Goal: Browse casually: Explore the website without a specific task or goal

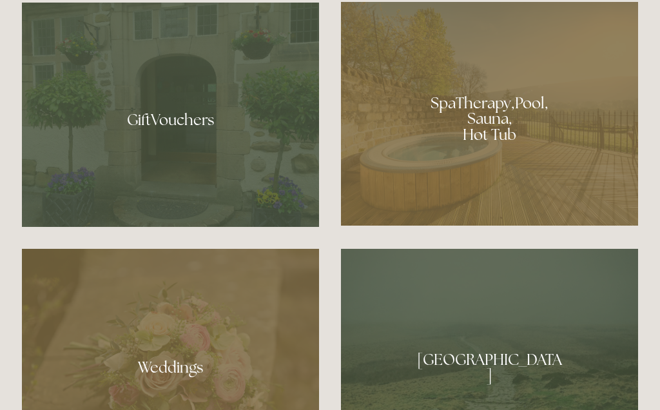
scroll to position [975, 0]
click at [297, 227] on div at bounding box center [170, 115] width 297 height 224
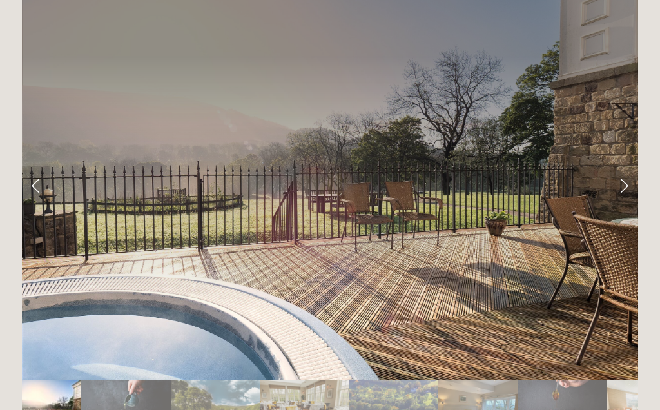
scroll to position [2132, 0]
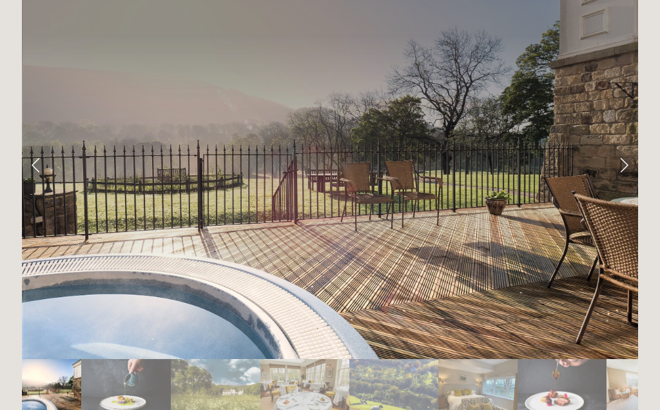
click at [625, 146] on link "Next Slide" at bounding box center [624, 165] width 28 height 39
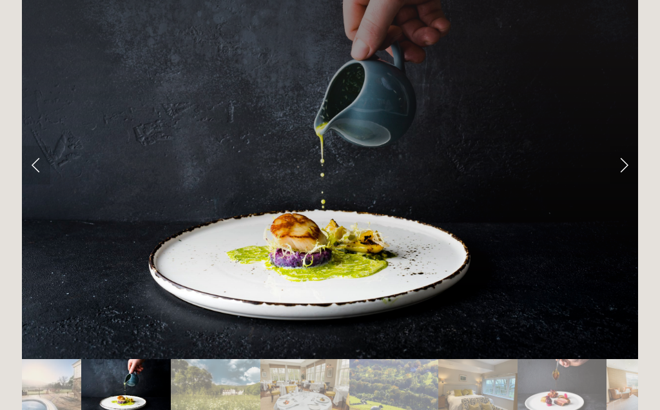
click at [627, 146] on link "Next Slide" at bounding box center [624, 165] width 28 height 39
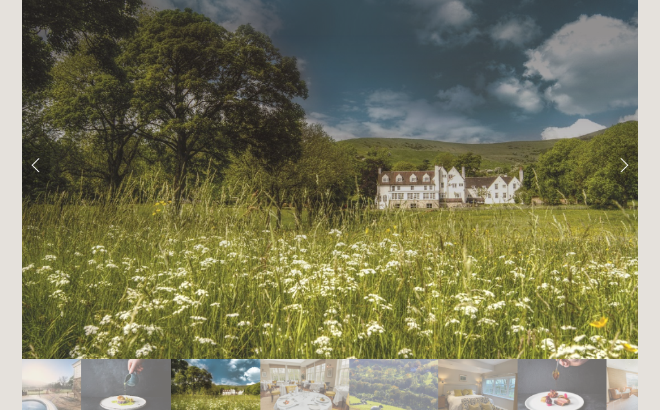
click at [627, 146] on link "Next Slide" at bounding box center [624, 165] width 28 height 39
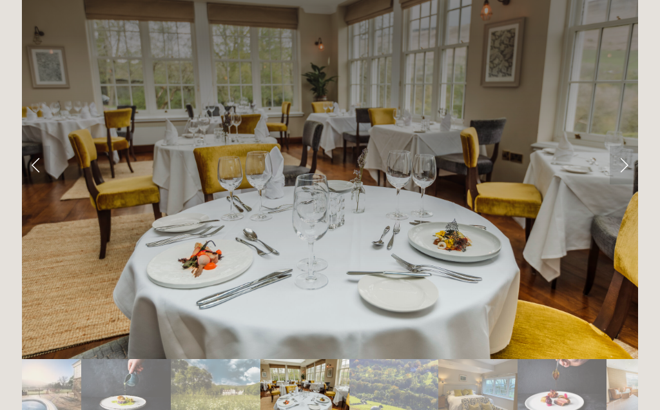
click at [625, 146] on link "Next Slide" at bounding box center [624, 165] width 28 height 39
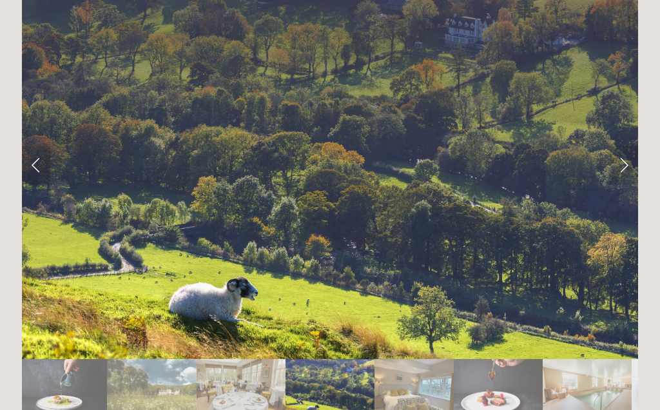
click at [626, 146] on link "Next Slide" at bounding box center [624, 165] width 28 height 39
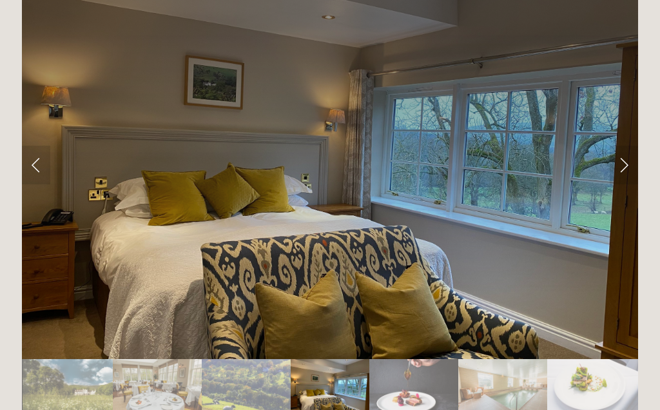
click at [623, 146] on link "Next Slide" at bounding box center [624, 165] width 28 height 39
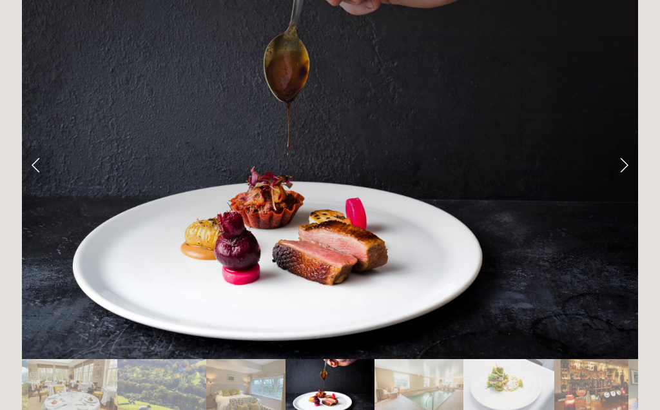
click at [629, 146] on link "Next Slide" at bounding box center [624, 165] width 28 height 39
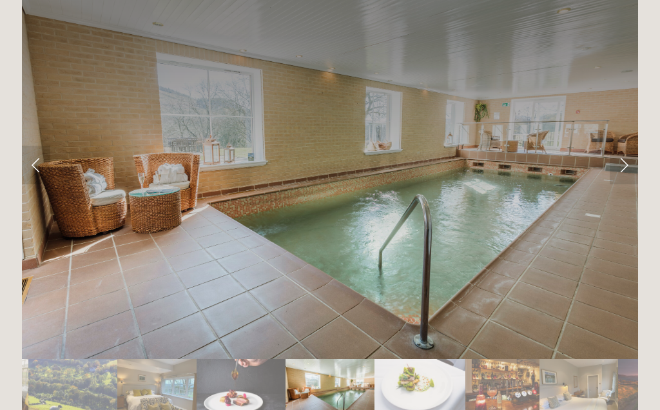
click at [618, 146] on link "Next Slide" at bounding box center [624, 165] width 28 height 39
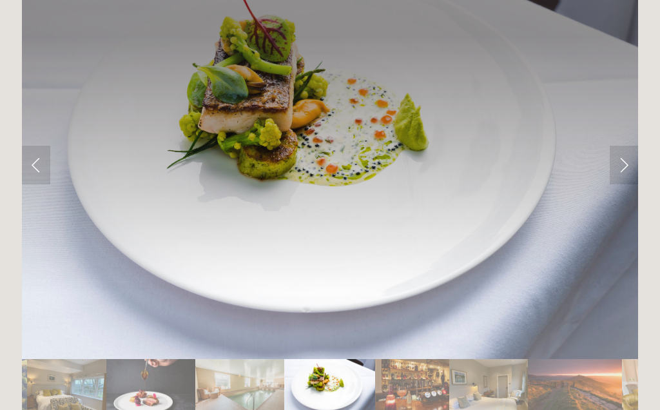
click at [619, 146] on link "Next Slide" at bounding box center [624, 165] width 28 height 39
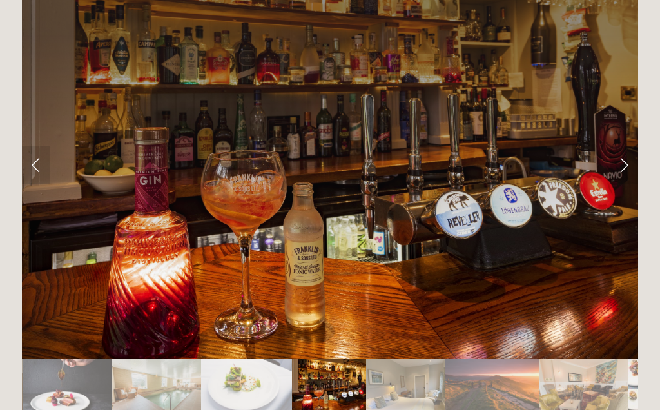
click at [625, 146] on link "Next Slide" at bounding box center [624, 165] width 28 height 39
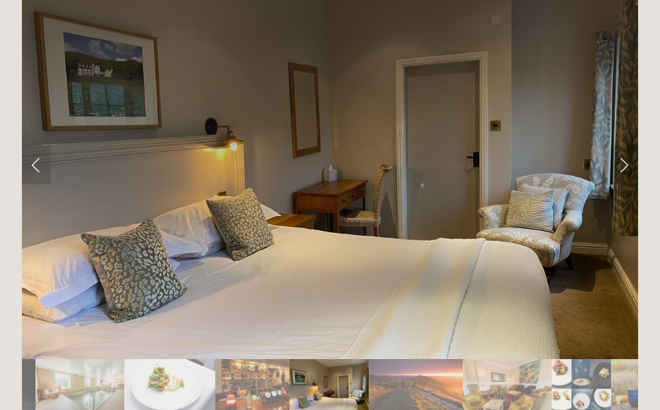
click at [623, 146] on link "Next Slide" at bounding box center [624, 165] width 28 height 39
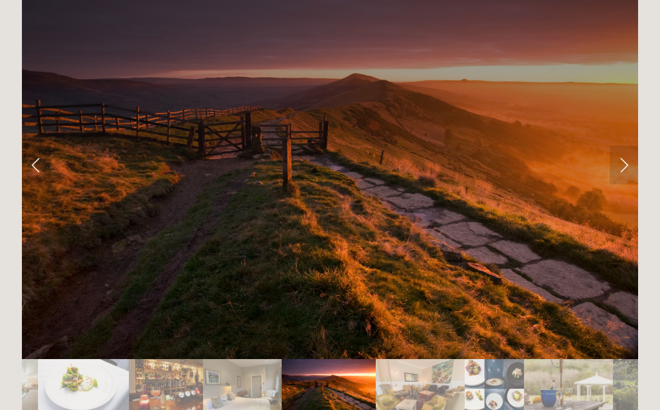
click at [623, 146] on link "Next Slide" at bounding box center [624, 165] width 28 height 39
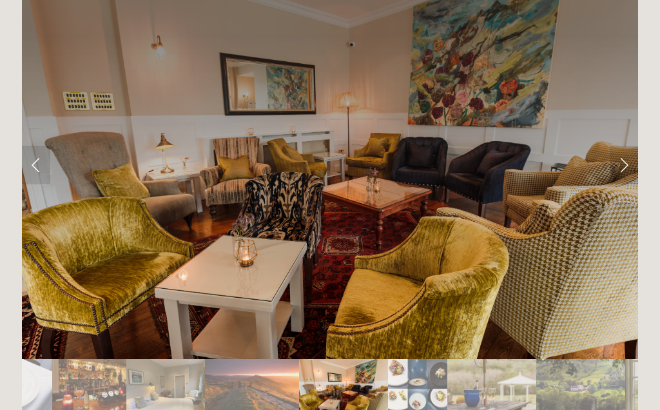
click at [623, 146] on link "Next Slide" at bounding box center [624, 165] width 28 height 39
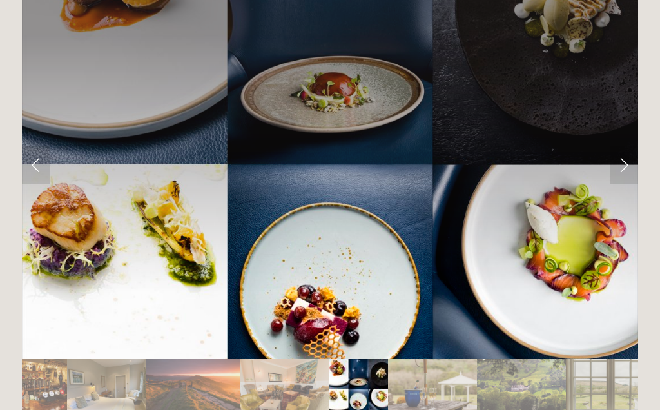
click at [626, 146] on link "Next Slide" at bounding box center [624, 165] width 28 height 39
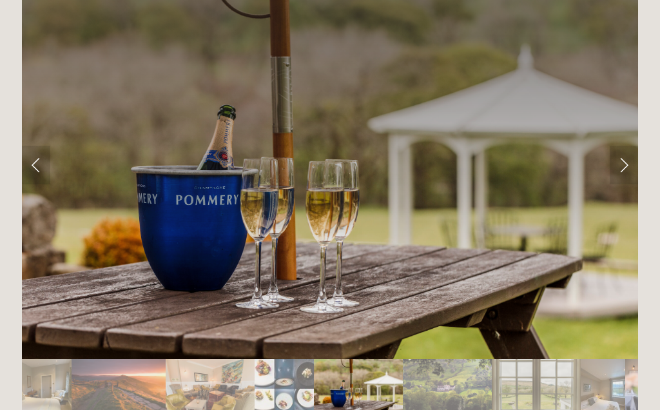
click at [626, 146] on link "Next Slide" at bounding box center [624, 165] width 28 height 39
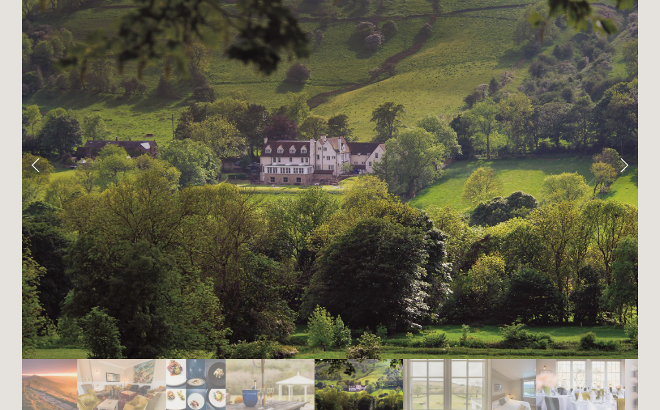
click at [625, 146] on link "Next Slide" at bounding box center [624, 165] width 28 height 39
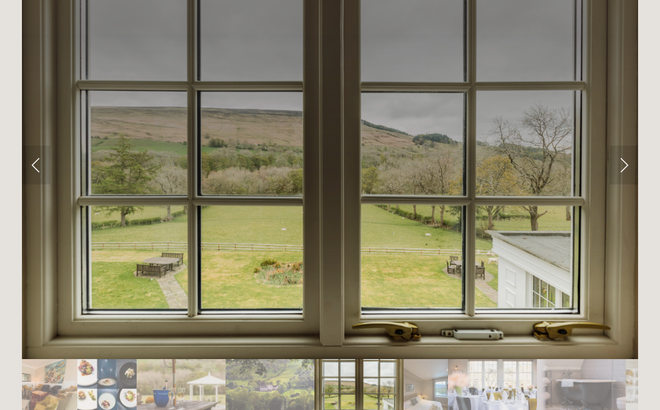
click at [619, 146] on link "Next Slide" at bounding box center [624, 165] width 28 height 39
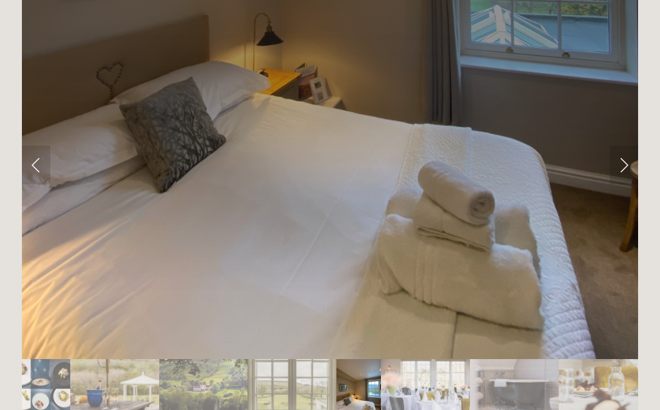
click at [623, 146] on link "Next Slide" at bounding box center [624, 165] width 28 height 39
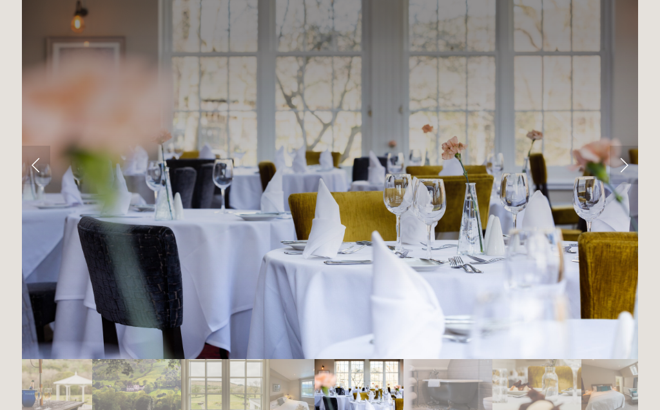
click at [626, 149] on link "Next Slide" at bounding box center [624, 165] width 28 height 39
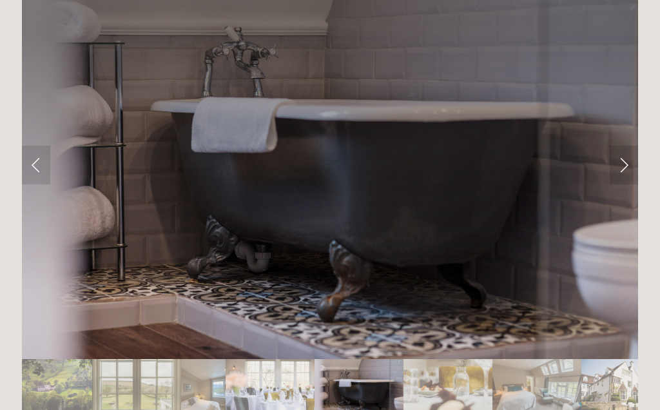
click at [625, 146] on link "Next Slide" at bounding box center [624, 165] width 28 height 39
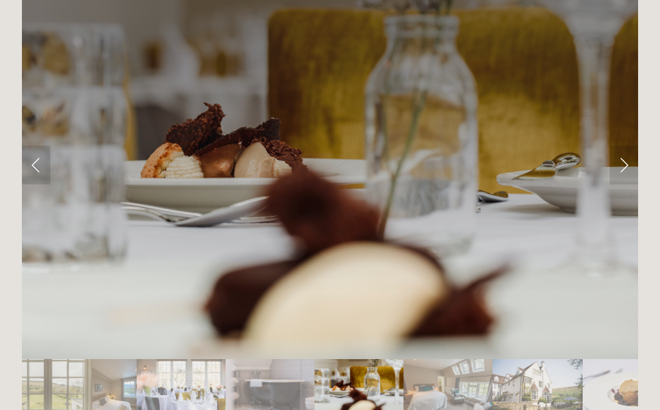
click at [625, 146] on link "Next Slide" at bounding box center [624, 165] width 28 height 39
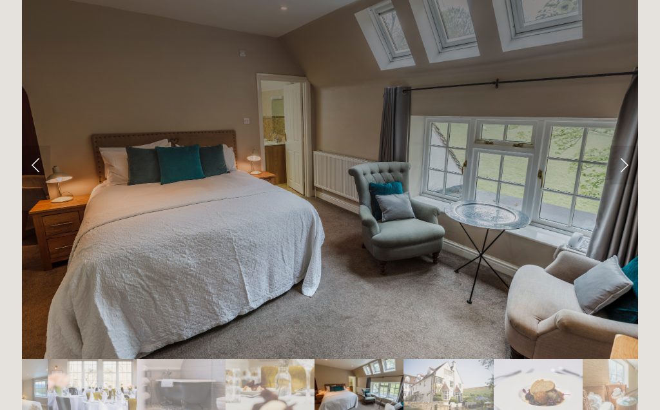
click at [618, 146] on link "Next Slide" at bounding box center [624, 165] width 28 height 39
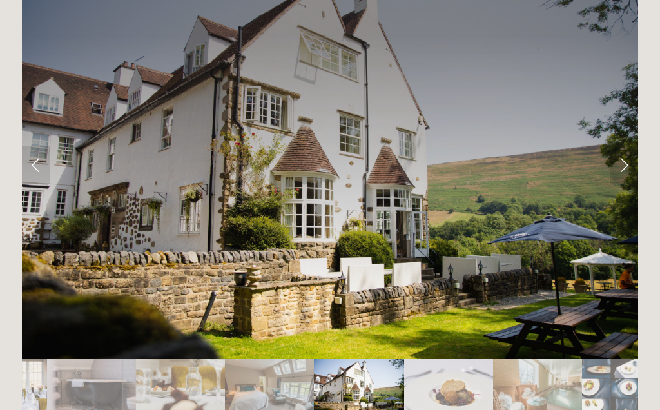
click at [621, 146] on link "Next Slide" at bounding box center [624, 165] width 28 height 39
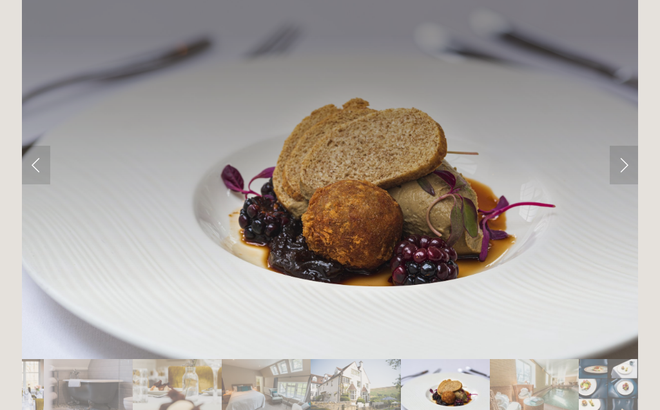
click at [620, 146] on link "Next Slide" at bounding box center [624, 165] width 28 height 39
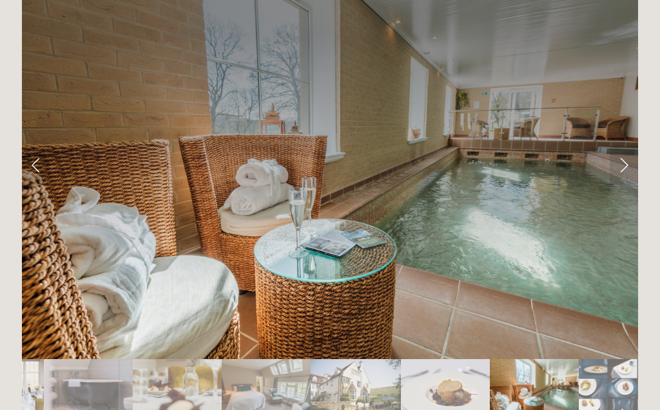
click at [621, 146] on link "Next Slide" at bounding box center [624, 165] width 28 height 39
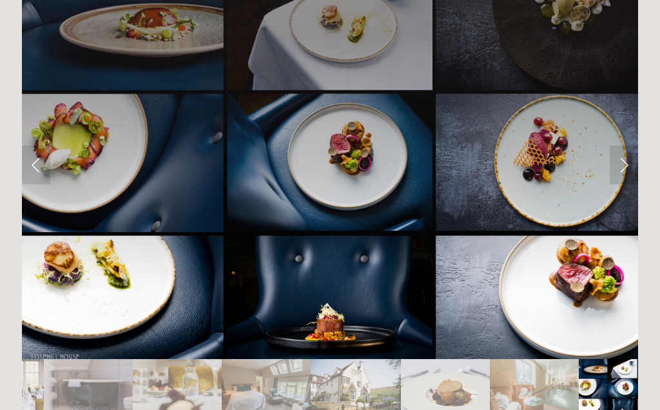
click at [620, 146] on link "Next Slide" at bounding box center [624, 165] width 28 height 39
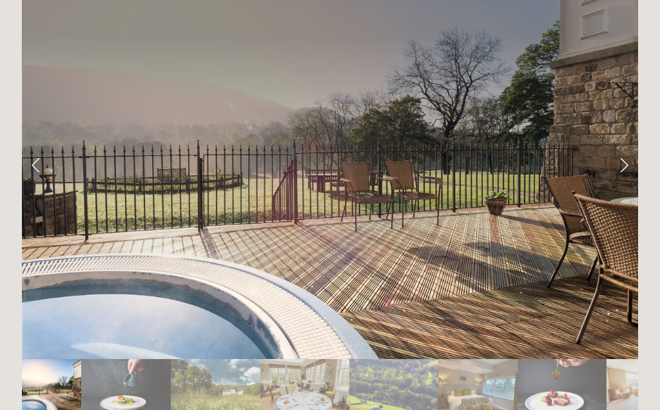
click at [626, 146] on link "Next Slide" at bounding box center [624, 165] width 28 height 39
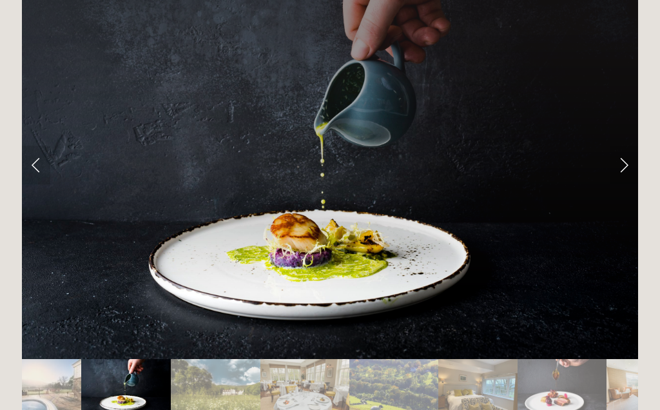
click at [622, 146] on link "Next Slide" at bounding box center [624, 165] width 28 height 39
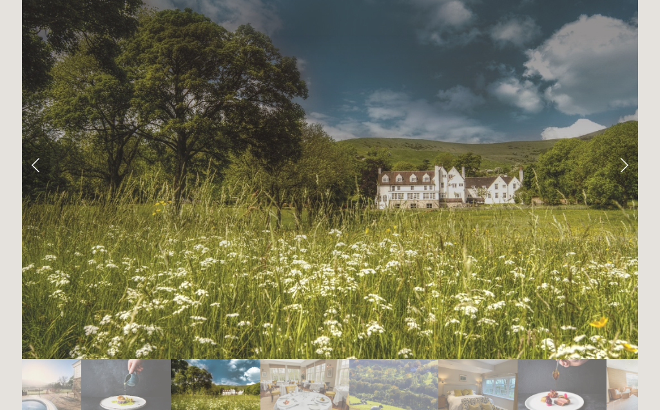
click at [621, 146] on link "Next Slide" at bounding box center [624, 165] width 28 height 39
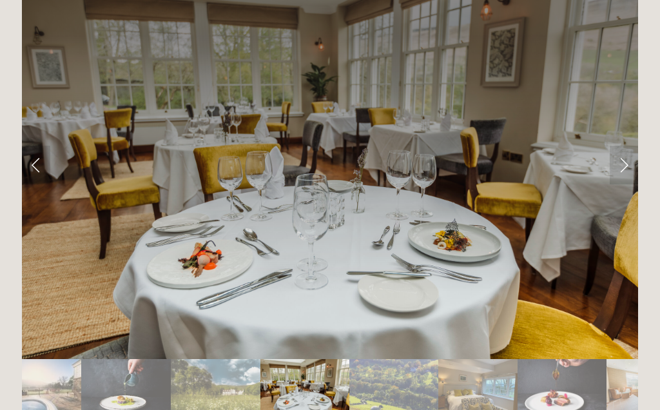
click at [618, 148] on link "Next Slide" at bounding box center [624, 165] width 28 height 39
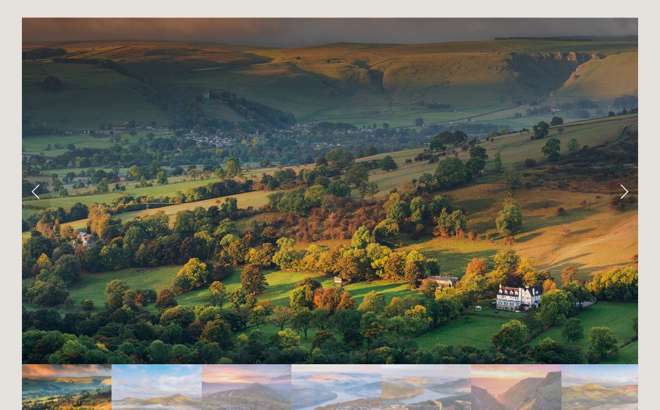
scroll to position [2555, 0]
click at [629, 174] on link "Next Slide" at bounding box center [624, 190] width 28 height 39
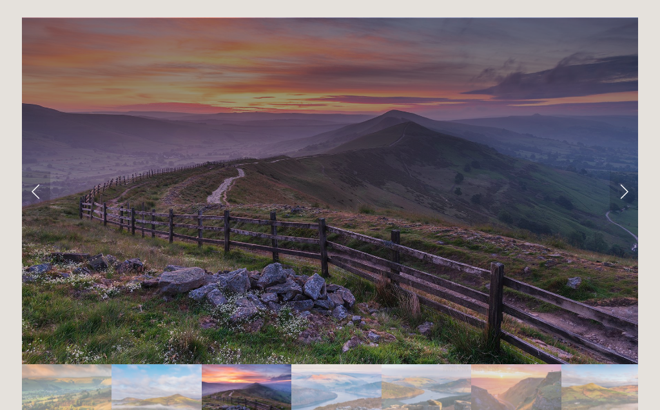
click at [625, 175] on link "Next Slide" at bounding box center [624, 190] width 28 height 39
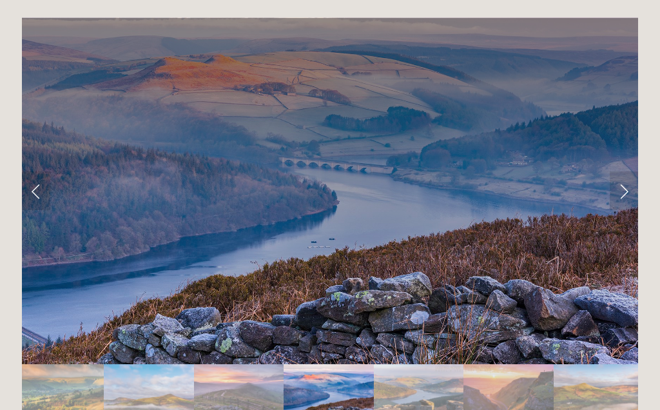
click at [632, 171] on link "Next Slide" at bounding box center [624, 190] width 28 height 39
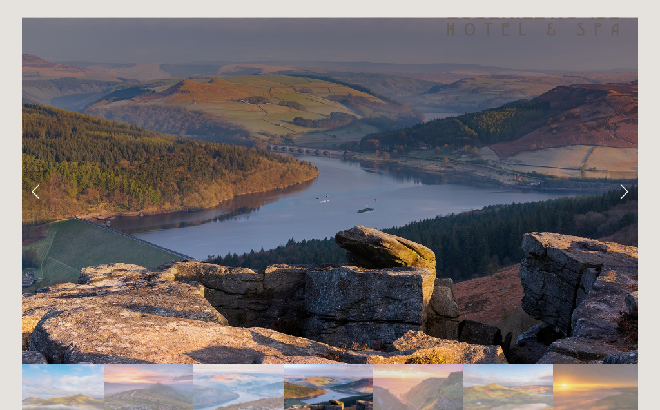
click at [634, 171] on link "Next Slide" at bounding box center [624, 190] width 28 height 39
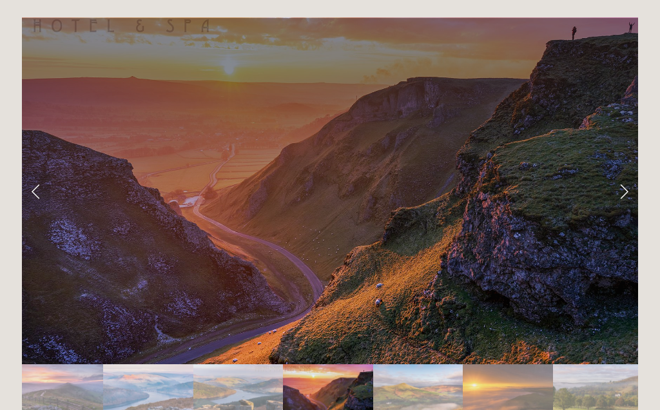
click at [637, 171] on link "Next Slide" at bounding box center [624, 190] width 28 height 39
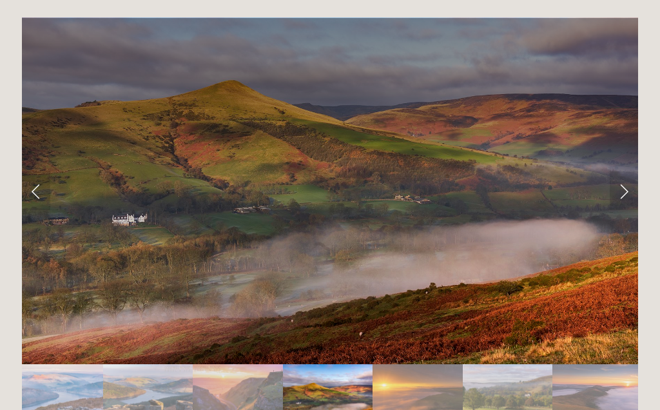
click at [636, 172] on link "Next Slide" at bounding box center [624, 190] width 28 height 39
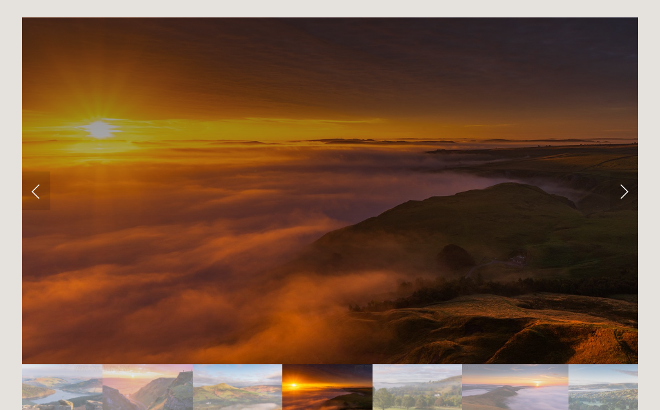
click at [637, 171] on link "Next Slide" at bounding box center [624, 190] width 28 height 39
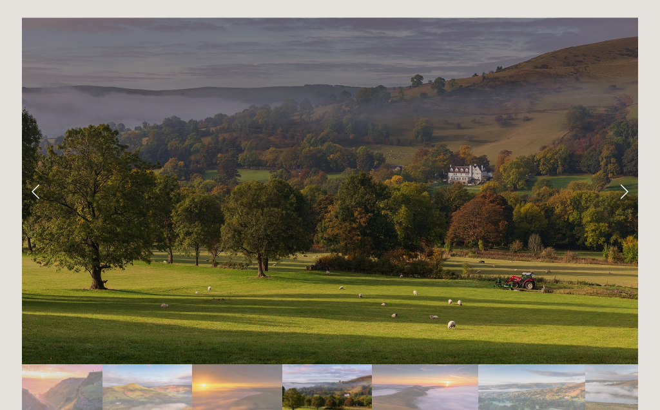
click at [636, 171] on link "Next Slide" at bounding box center [624, 190] width 28 height 39
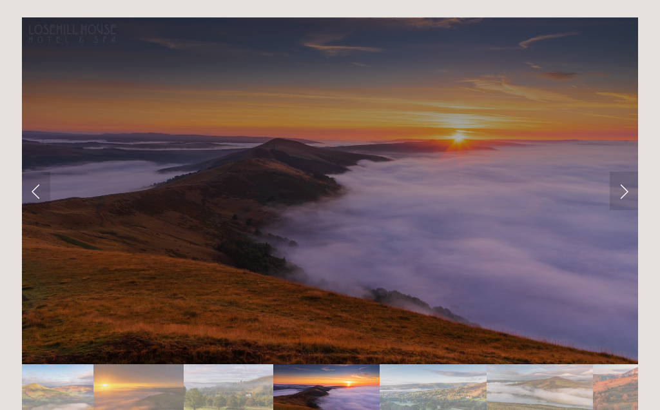
click at [632, 171] on link "Next Slide" at bounding box center [624, 190] width 28 height 39
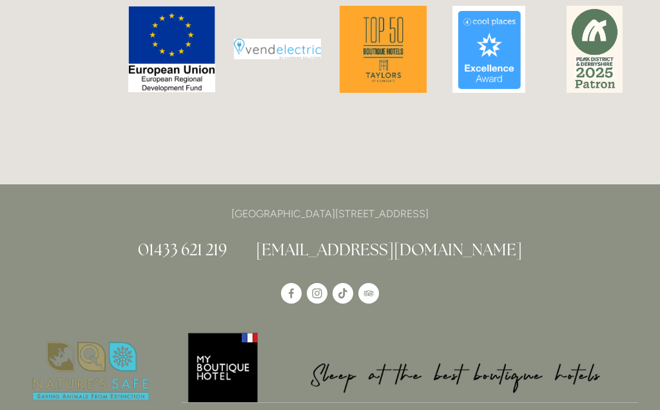
scroll to position [3388, 0]
